Goal: Navigation & Orientation: Find specific page/section

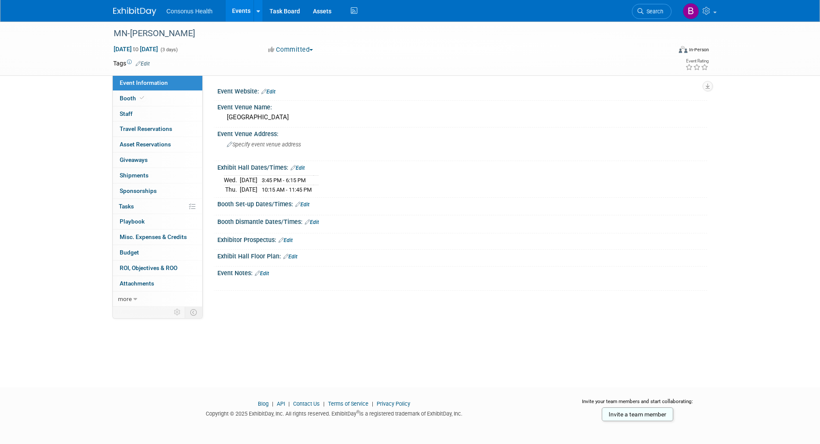
click at [239, 12] on link "Events" at bounding box center [240, 11] width 31 height 22
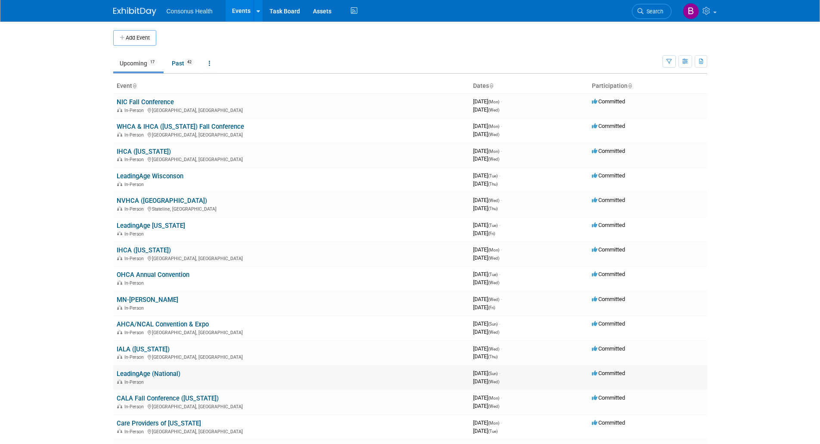
click at [157, 370] on link "LeadingAge (National)" at bounding box center [149, 374] width 64 height 8
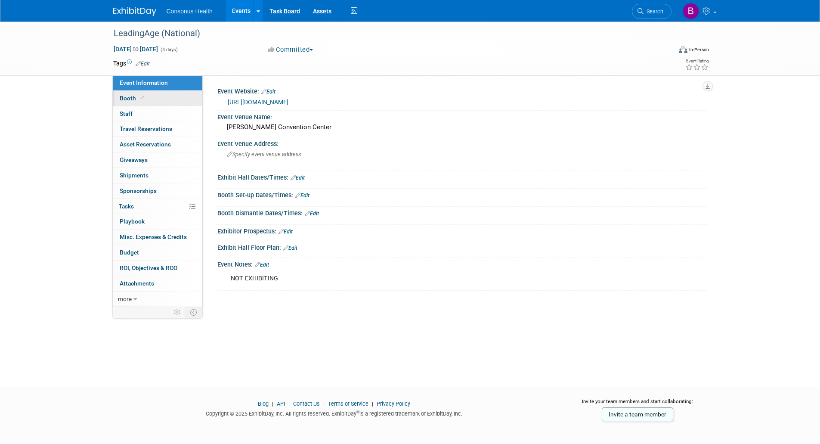
click at [125, 95] on span "Booth" at bounding box center [133, 98] width 26 height 7
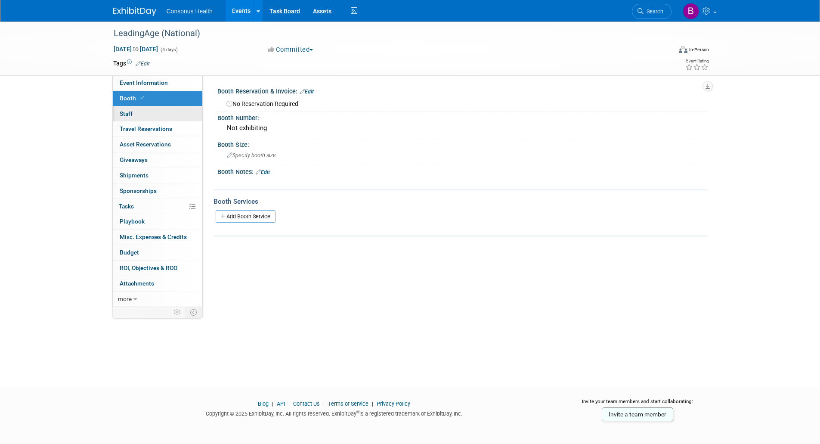
click at [125, 112] on span "Staff 0" at bounding box center [126, 113] width 13 height 7
